Goal: Find specific page/section: Find specific page/section

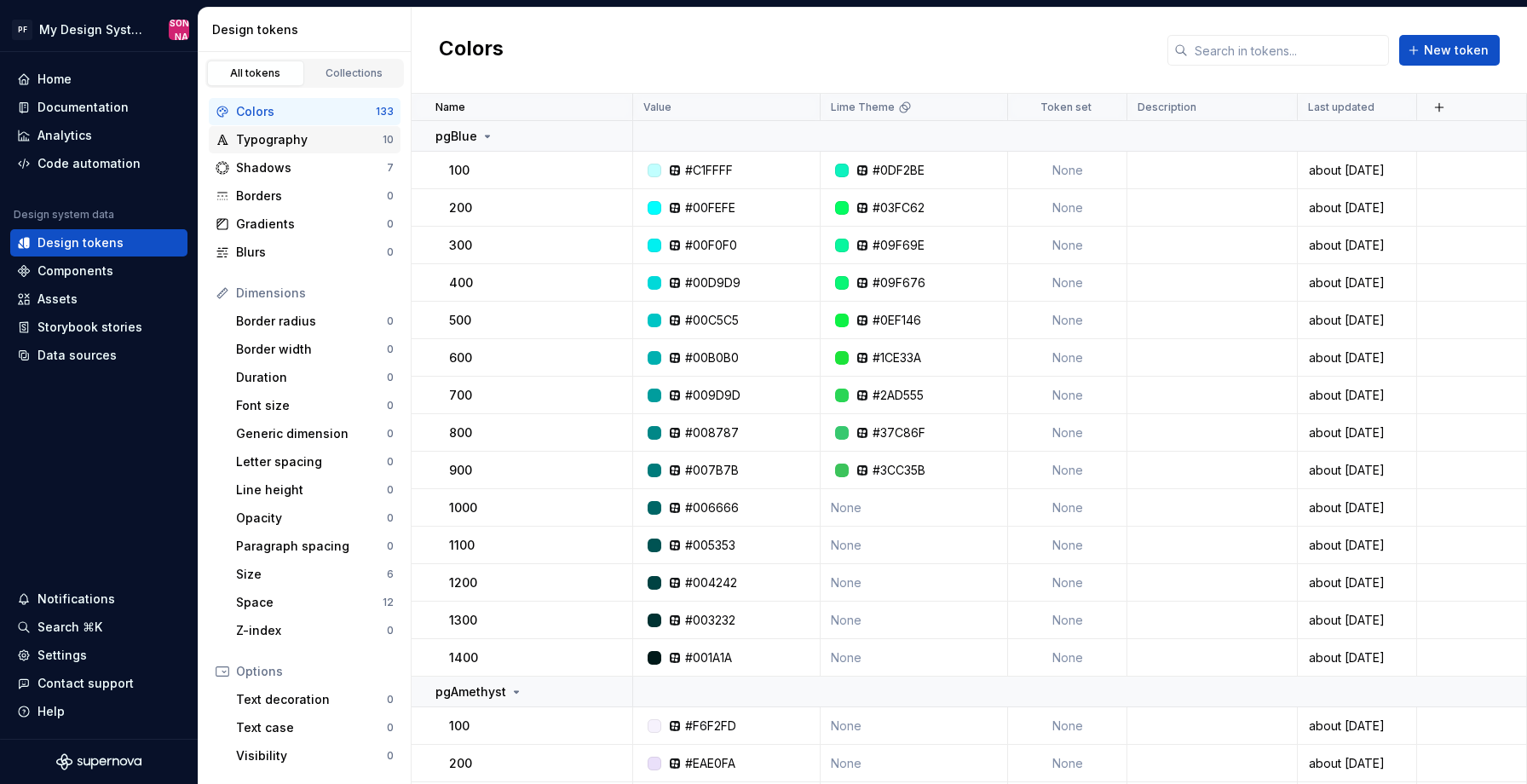
click at [314, 139] on div "Typography" at bounding box center [309, 139] width 147 height 17
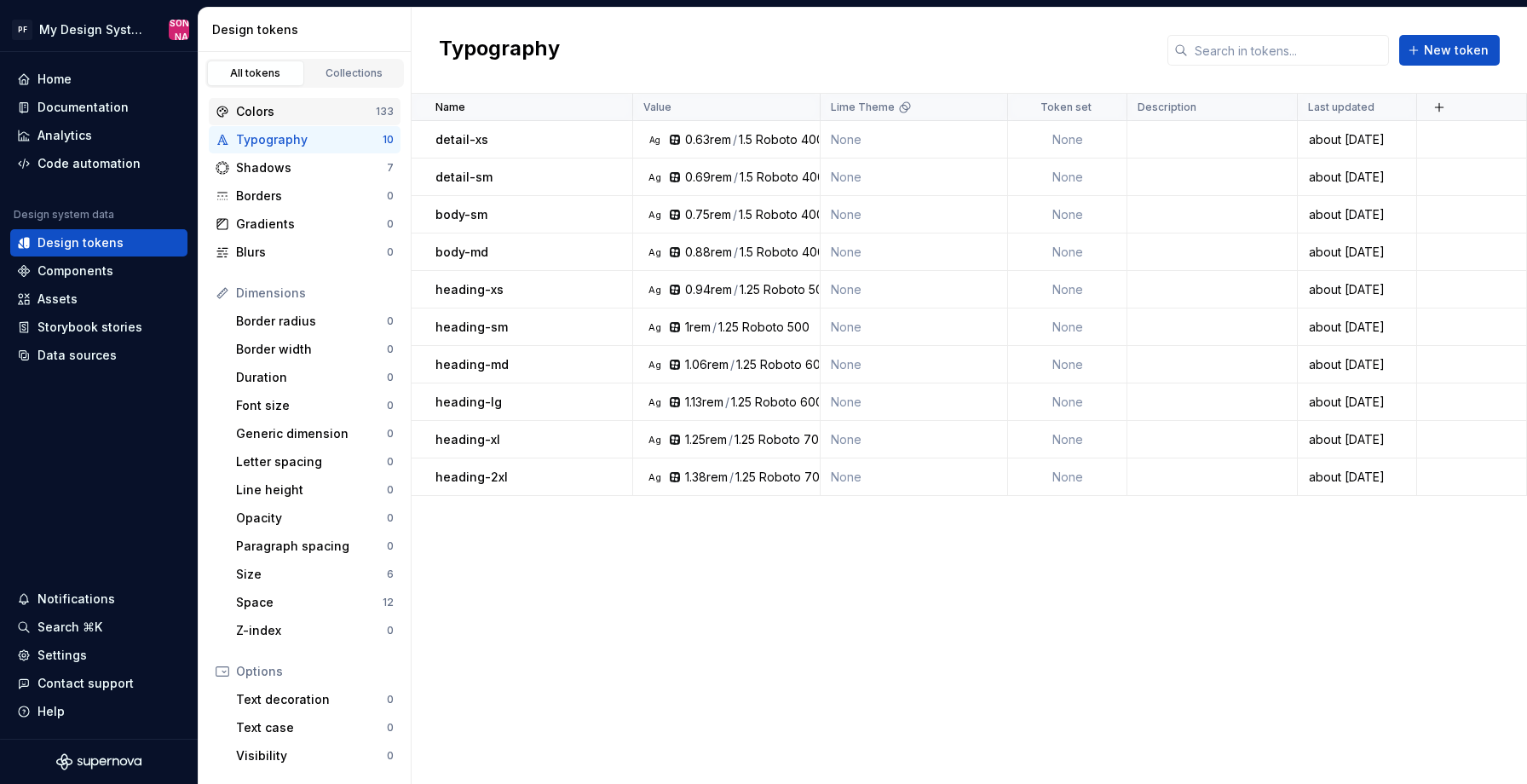
click at [307, 108] on div "Colors" at bounding box center [306, 111] width 140 height 17
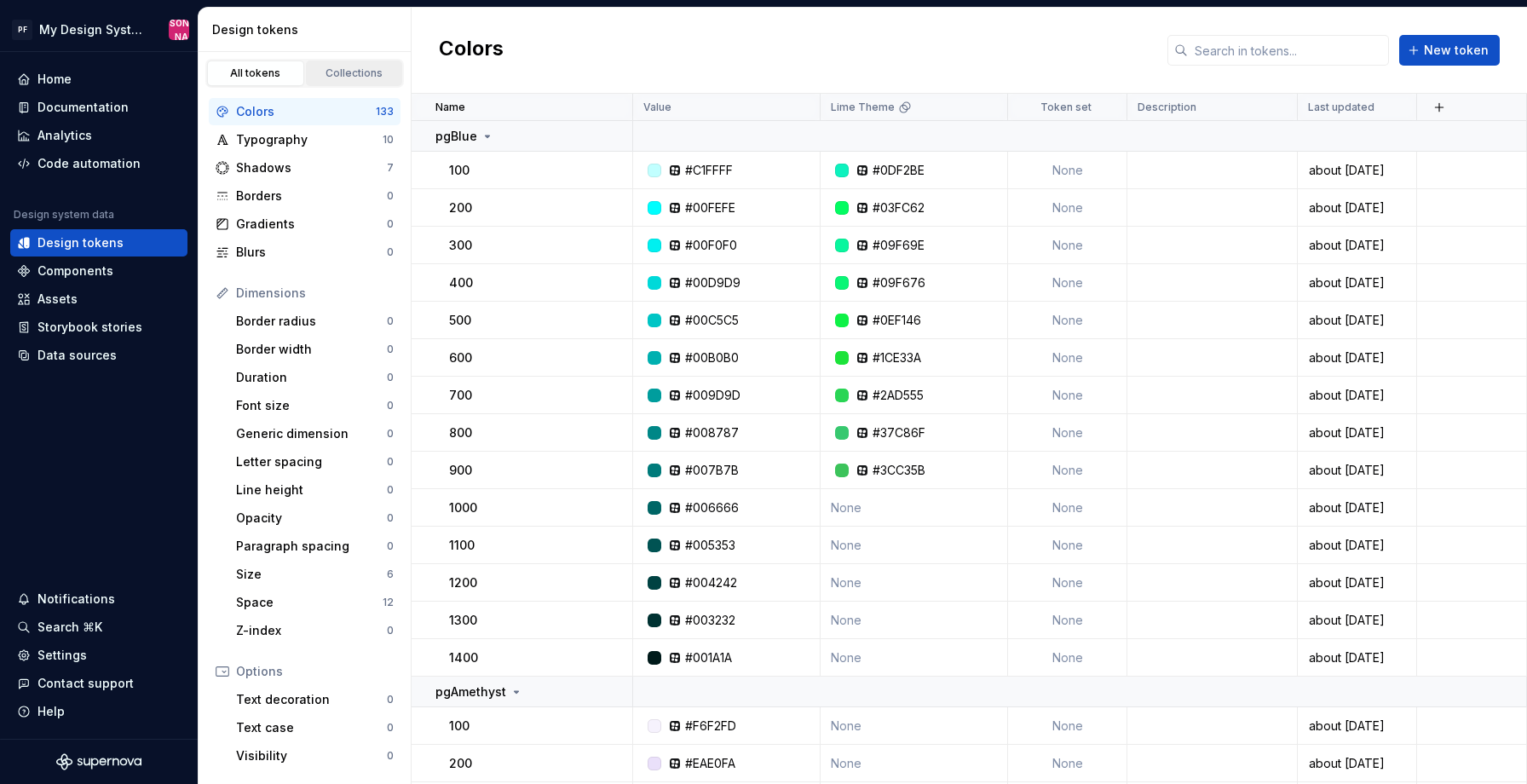
click at [339, 67] on div "Collections" at bounding box center [355, 73] width 85 height 14
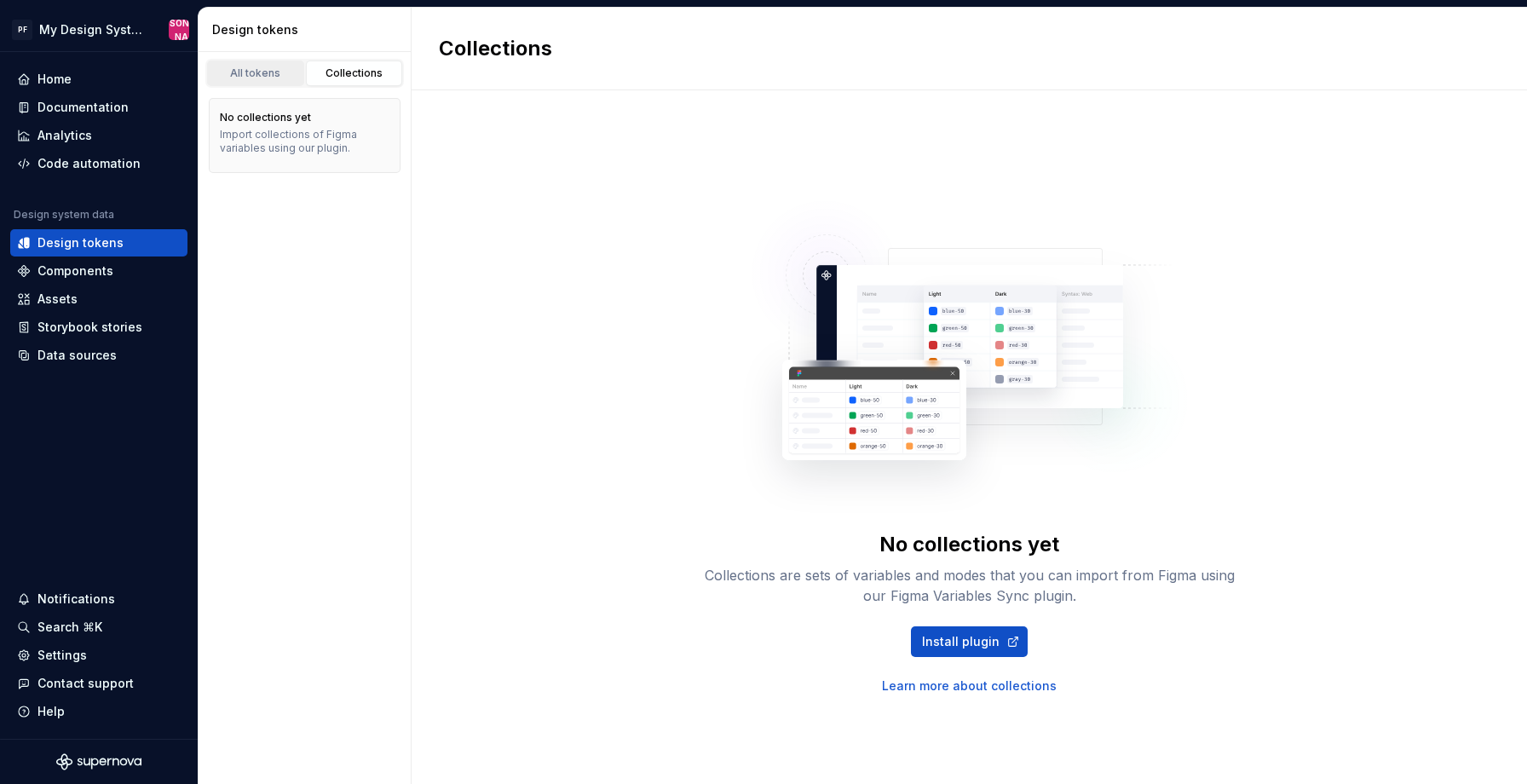
click at [268, 74] on div "All tokens" at bounding box center [255, 73] width 85 height 14
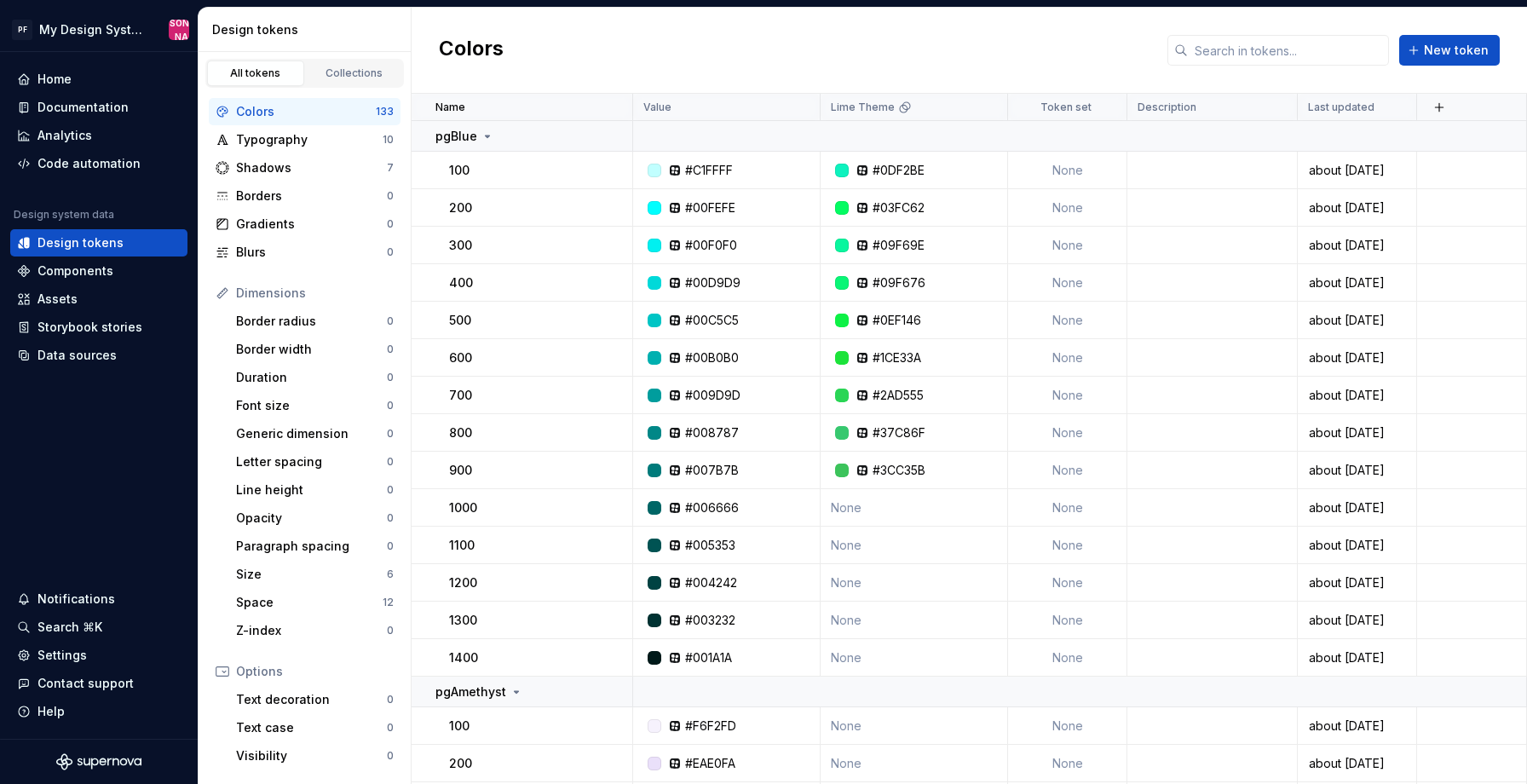
click at [266, 109] on div "Colors" at bounding box center [306, 111] width 140 height 17
